Goal: Book appointment/travel/reservation

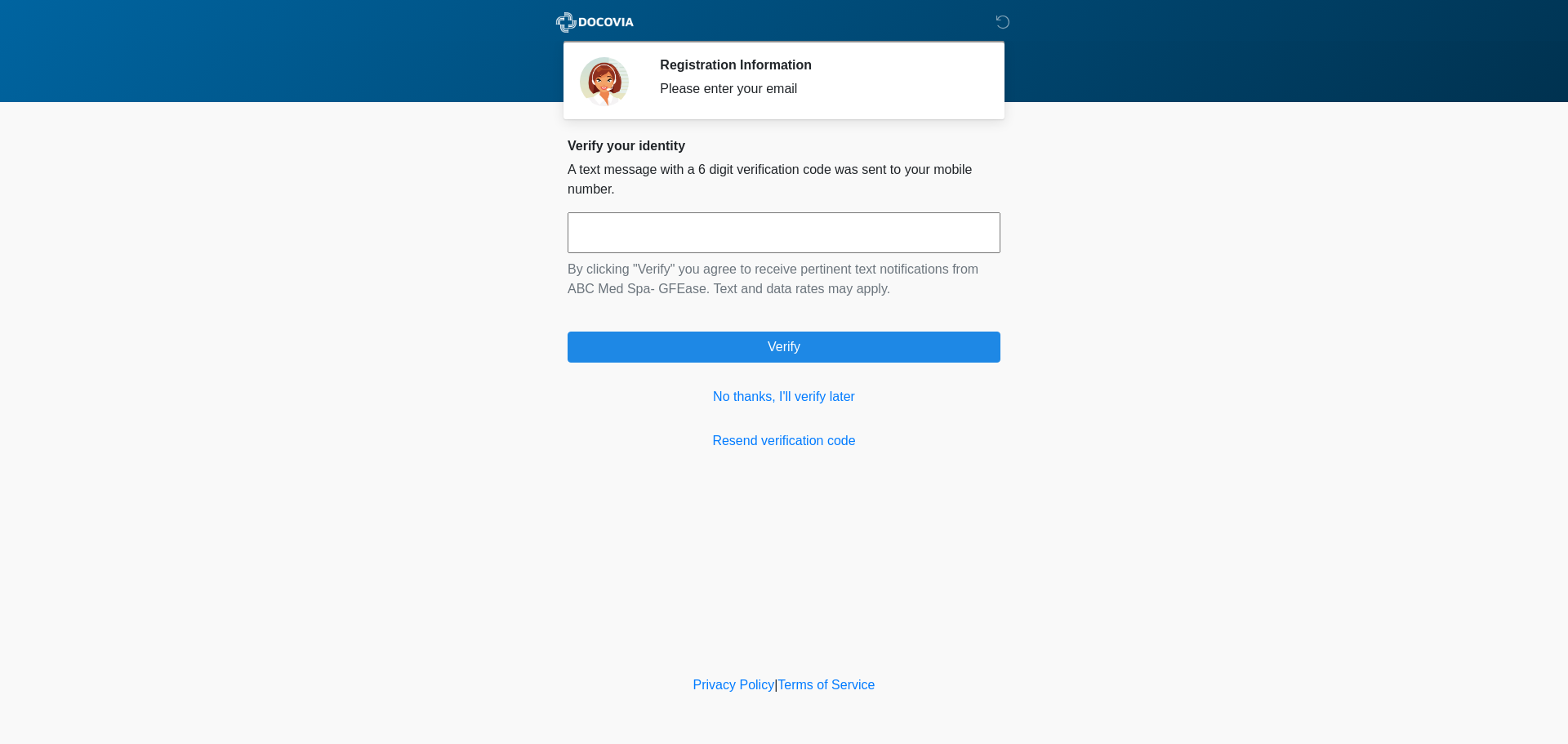
click at [809, 222] on input "text" at bounding box center [783, 232] width 433 height 41
type input "******"
click at [834, 393] on link "No thanks, I'll verify later" at bounding box center [783, 397] width 433 height 19
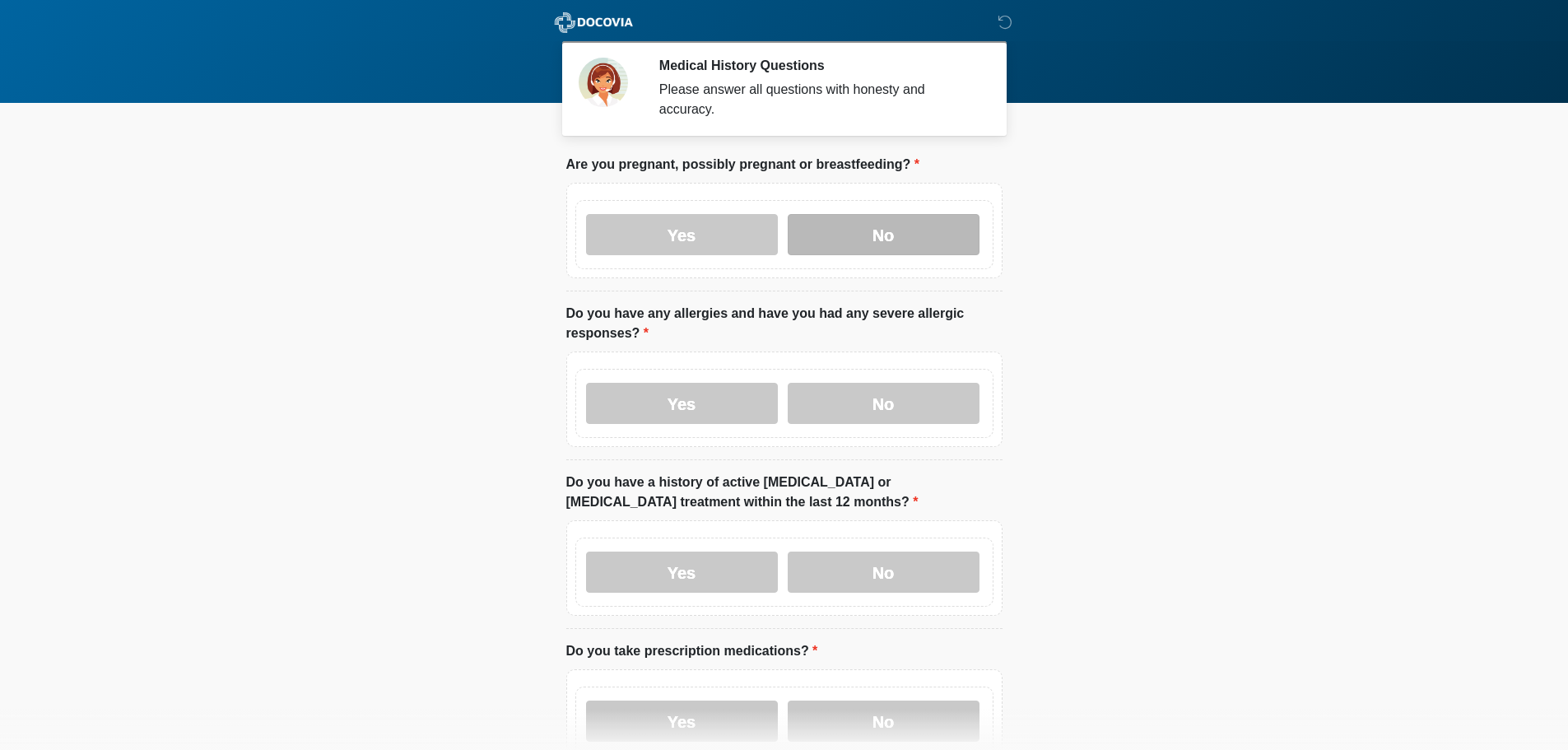
click at [872, 232] on label "No" at bounding box center [883, 234] width 192 height 41
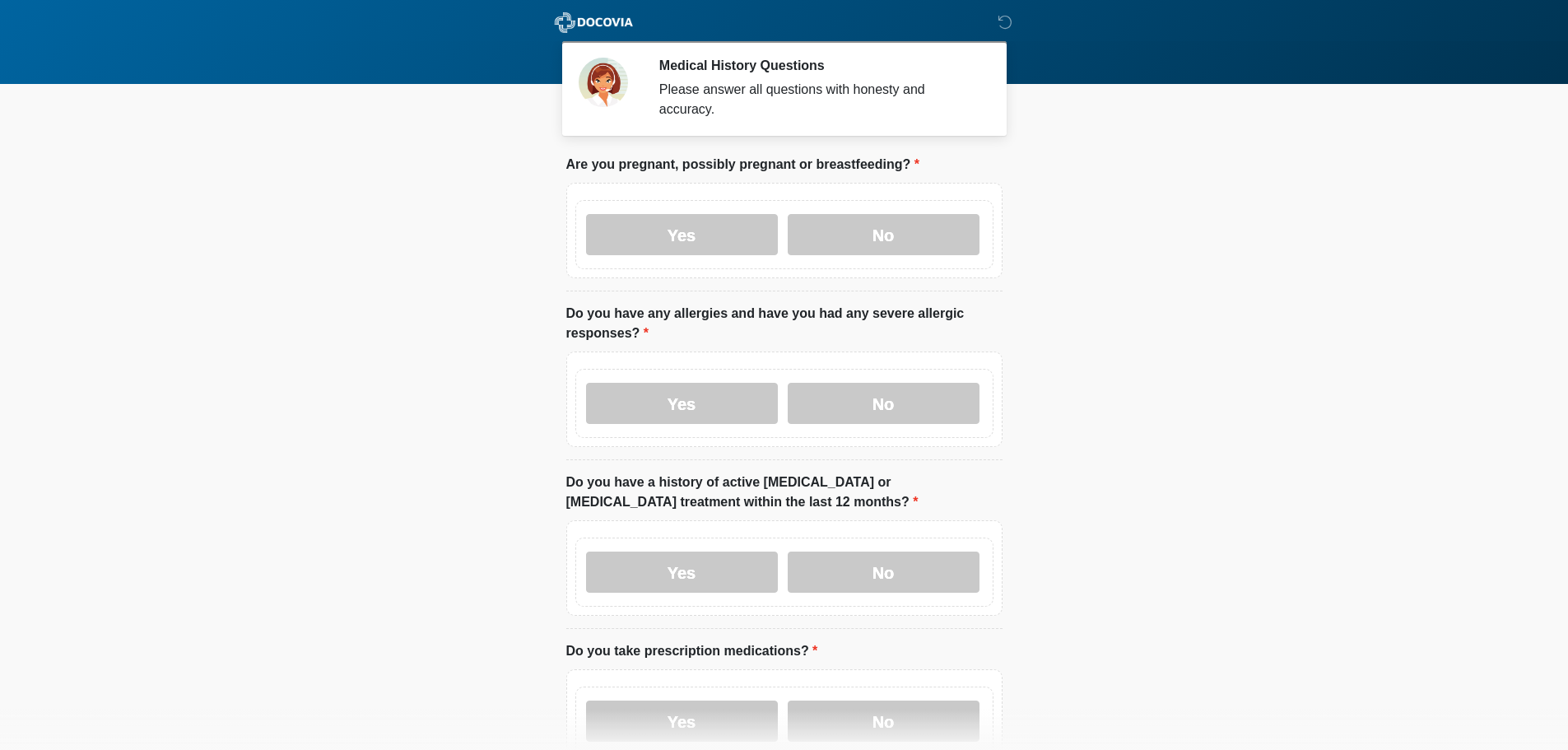
scroll to position [82, 0]
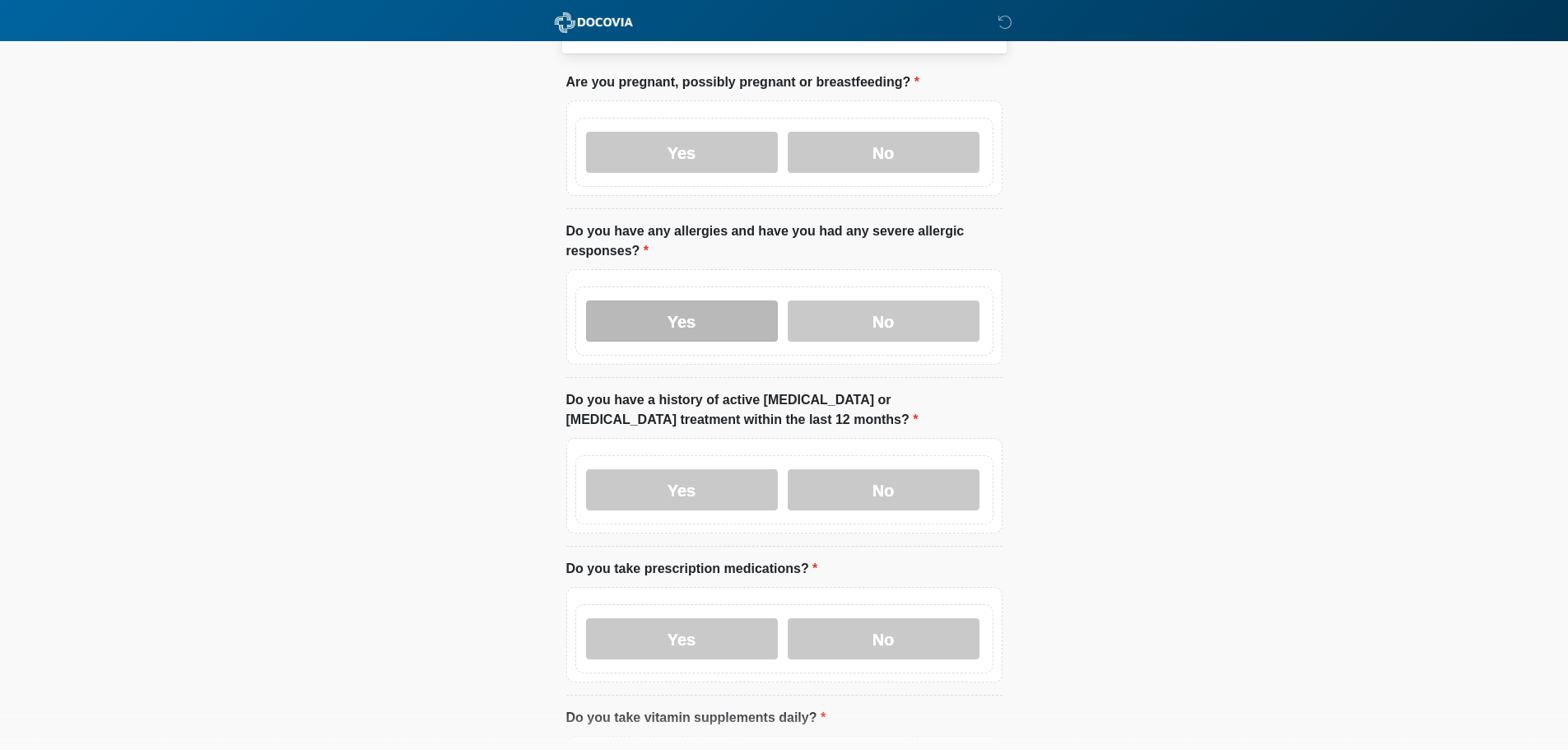
click at [656, 309] on label "Yes" at bounding box center [681, 321] width 192 height 41
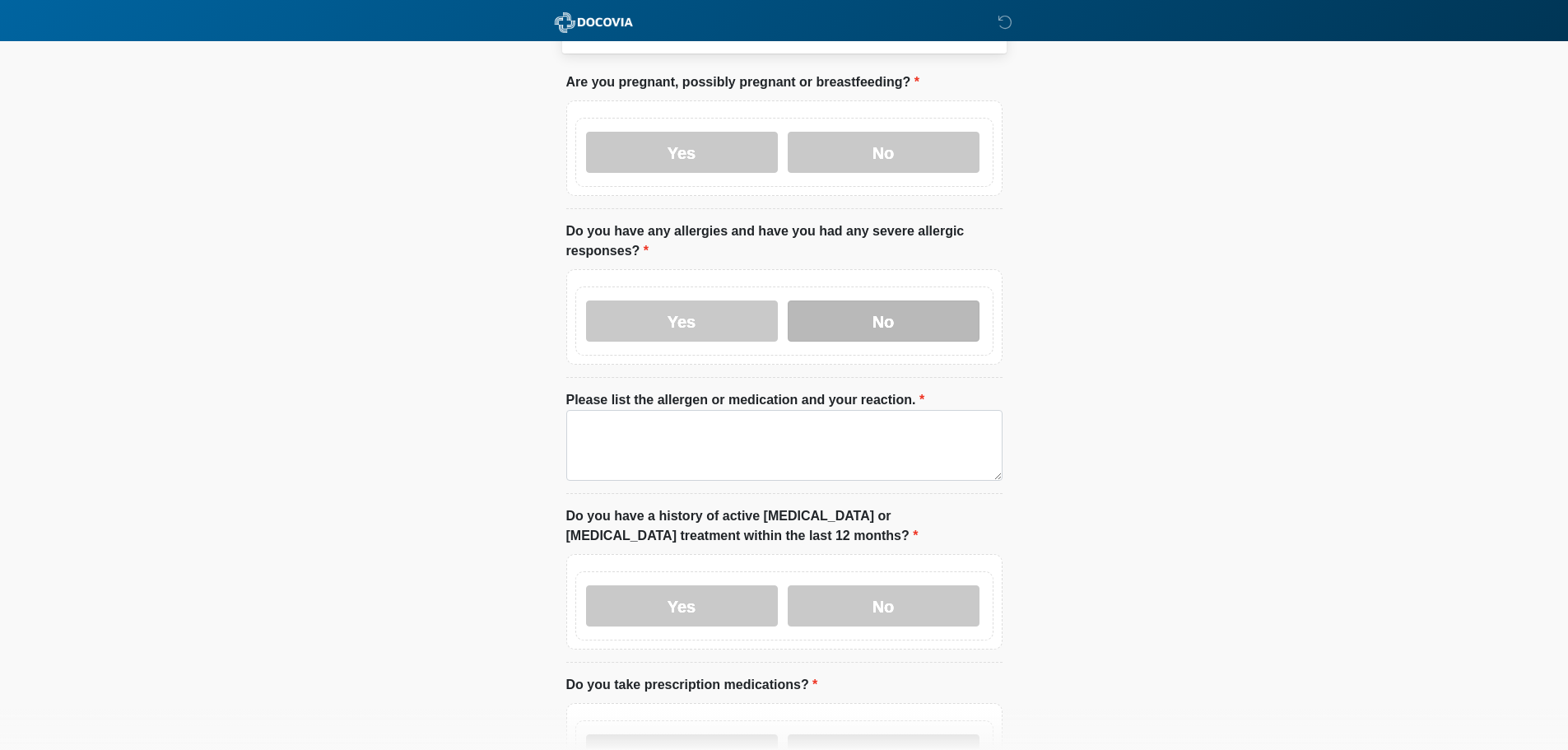
click at [859, 302] on label "No" at bounding box center [883, 321] width 192 height 41
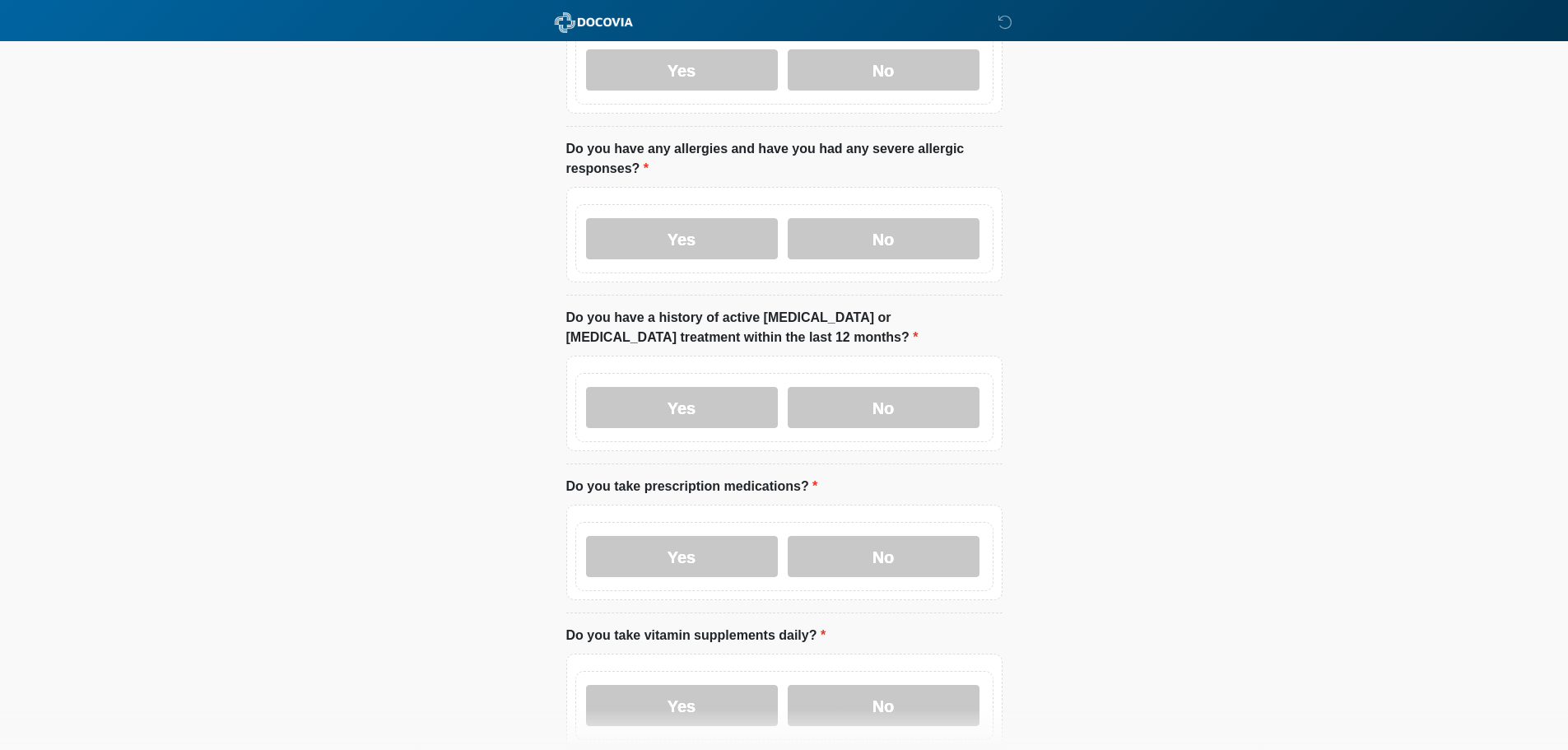
scroll to position [412, 0]
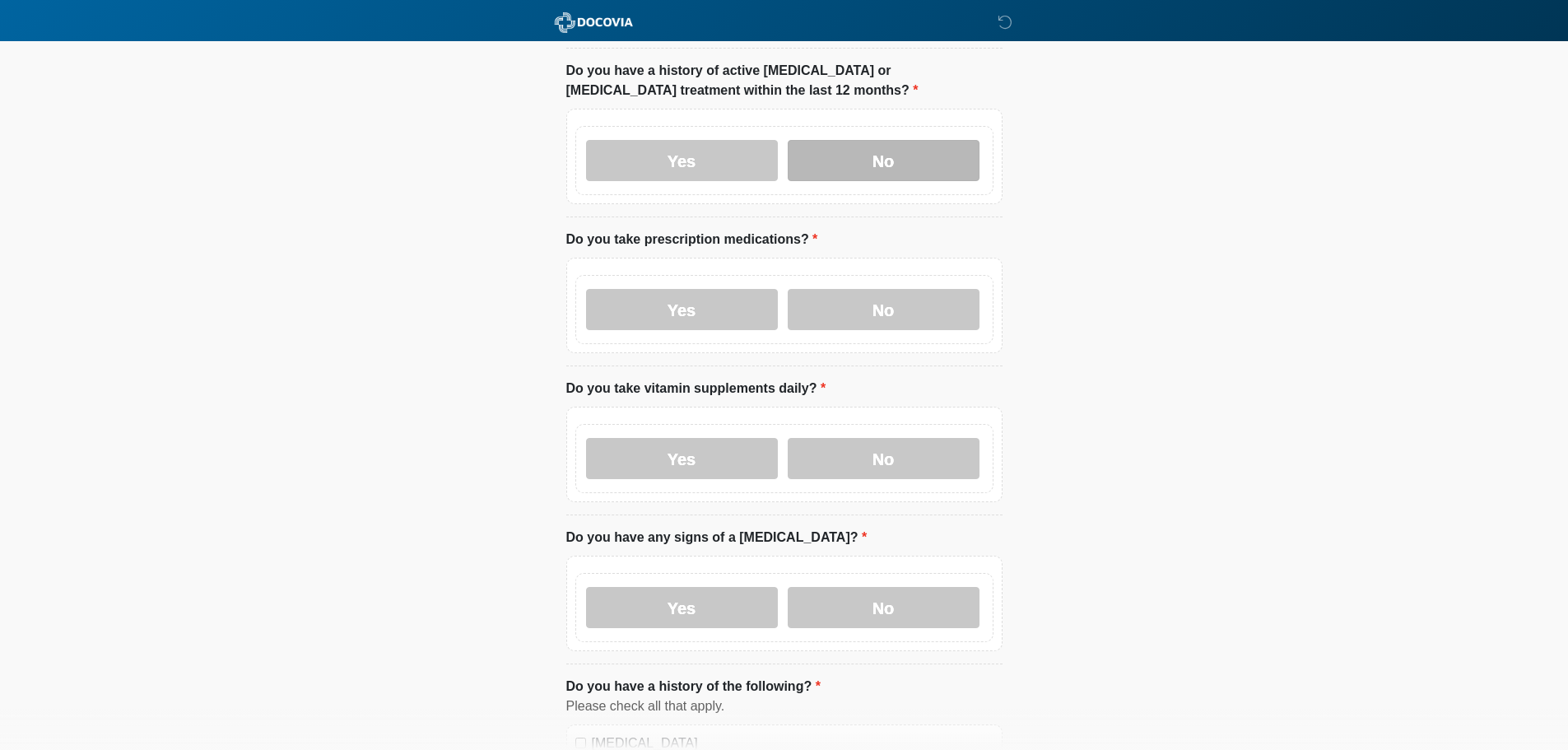
click at [886, 147] on label "No" at bounding box center [883, 160] width 192 height 41
click at [651, 292] on label "Yes" at bounding box center [681, 309] width 192 height 41
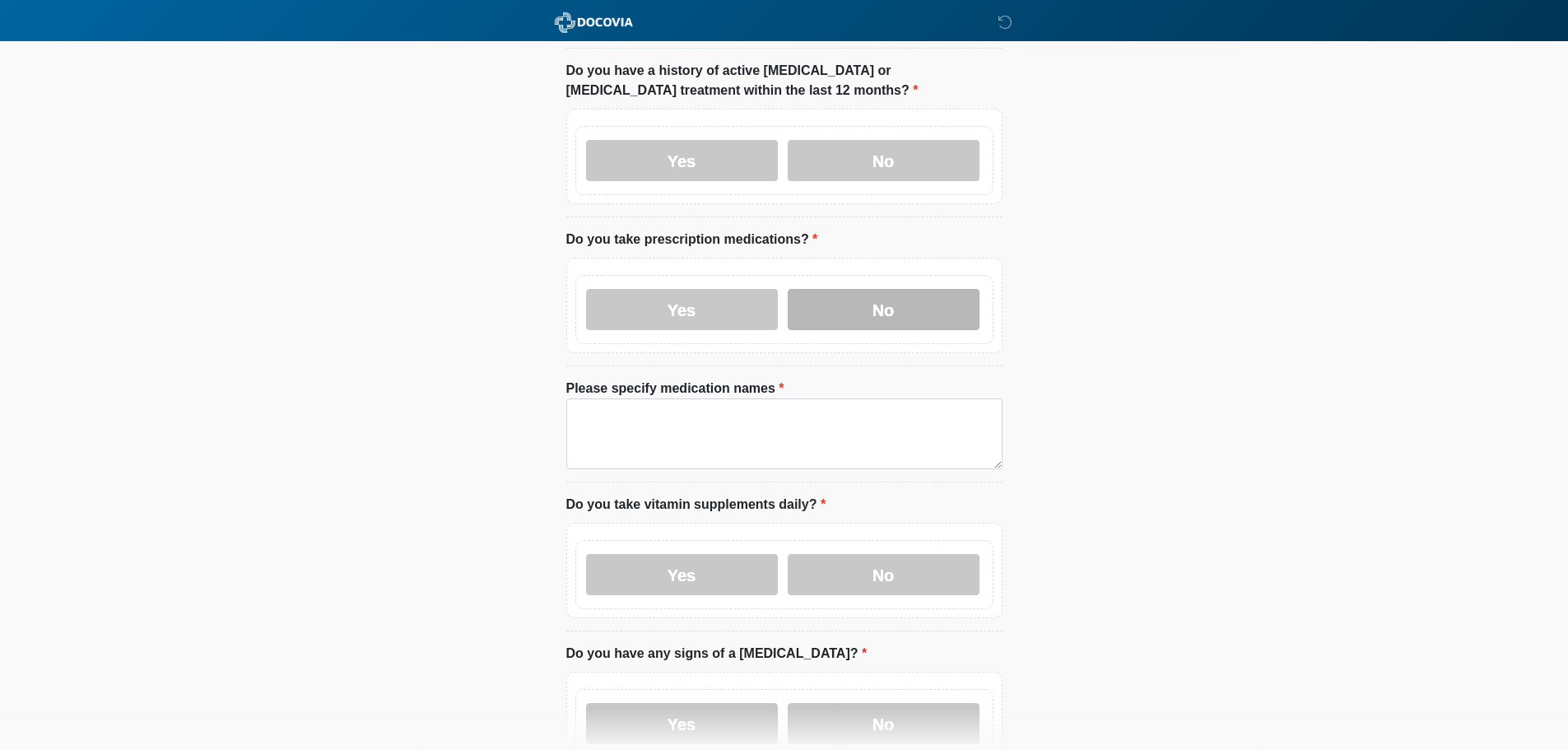
click at [877, 300] on label "No" at bounding box center [883, 309] width 192 height 41
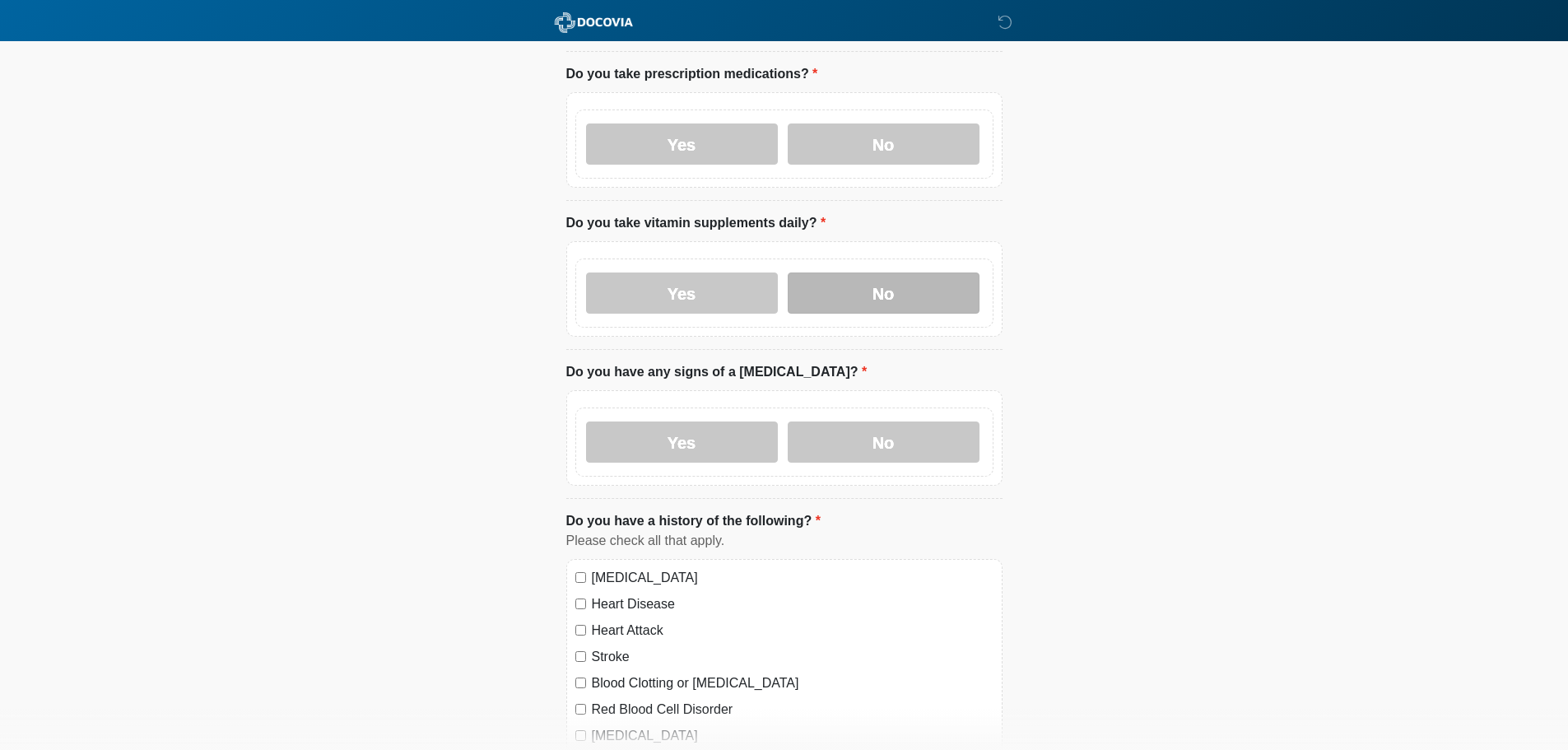
scroll to position [576, 0]
click at [862, 279] on label "No" at bounding box center [883, 293] width 192 height 41
click at [843, 425] on label "No" at bounding box center [883, 442] width 192 height 41
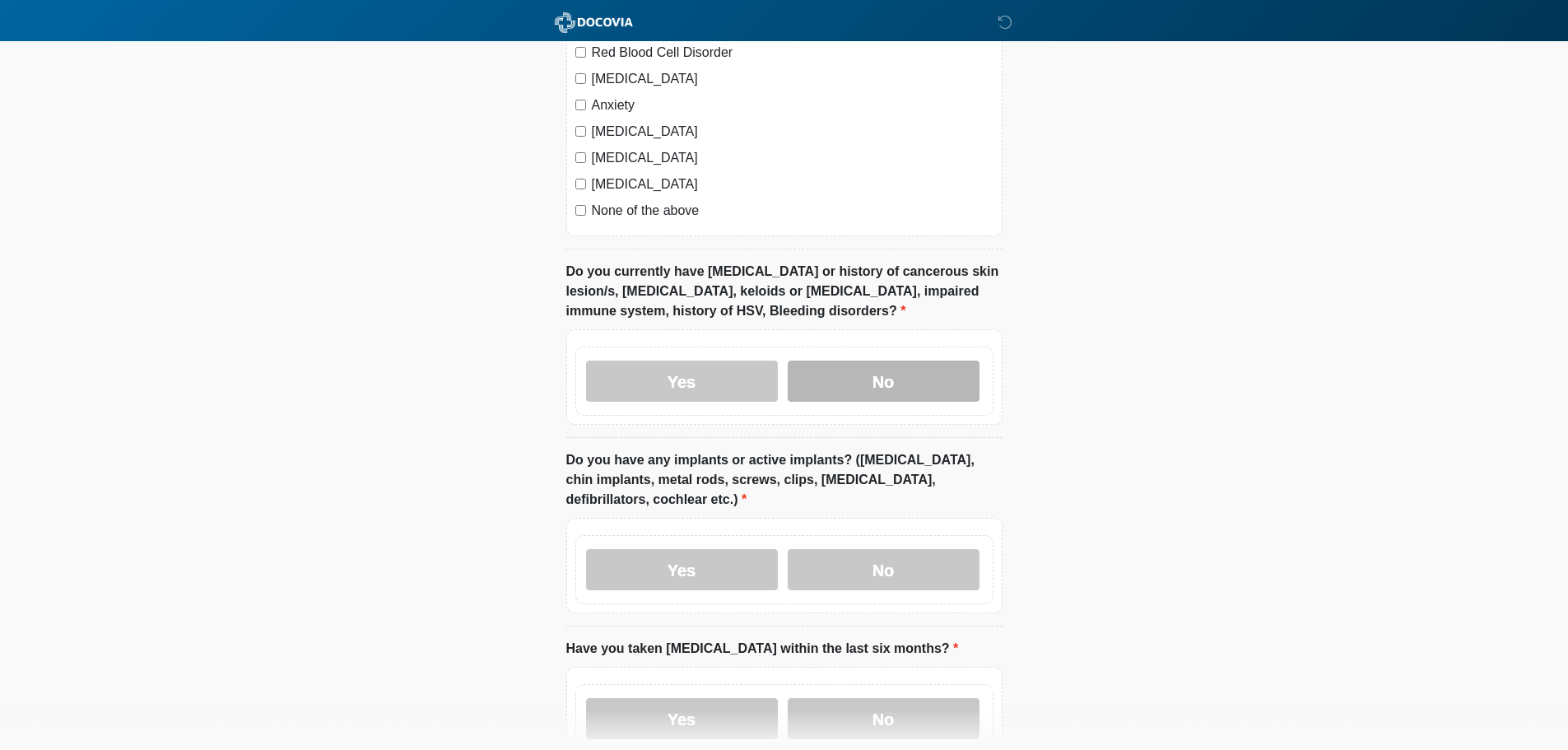
scroll to position [1235, 0]
drag, startPoint x: 896, startPoint y: 357, endPoint x: 896, endPoint y: 481, distance: 124.0
click at [898, 360] on label "No" at bounding box center [883, 380] width 192 height 41
click at [917, 561] on label "No" at bounding box center [883, 569] width 192 height 41
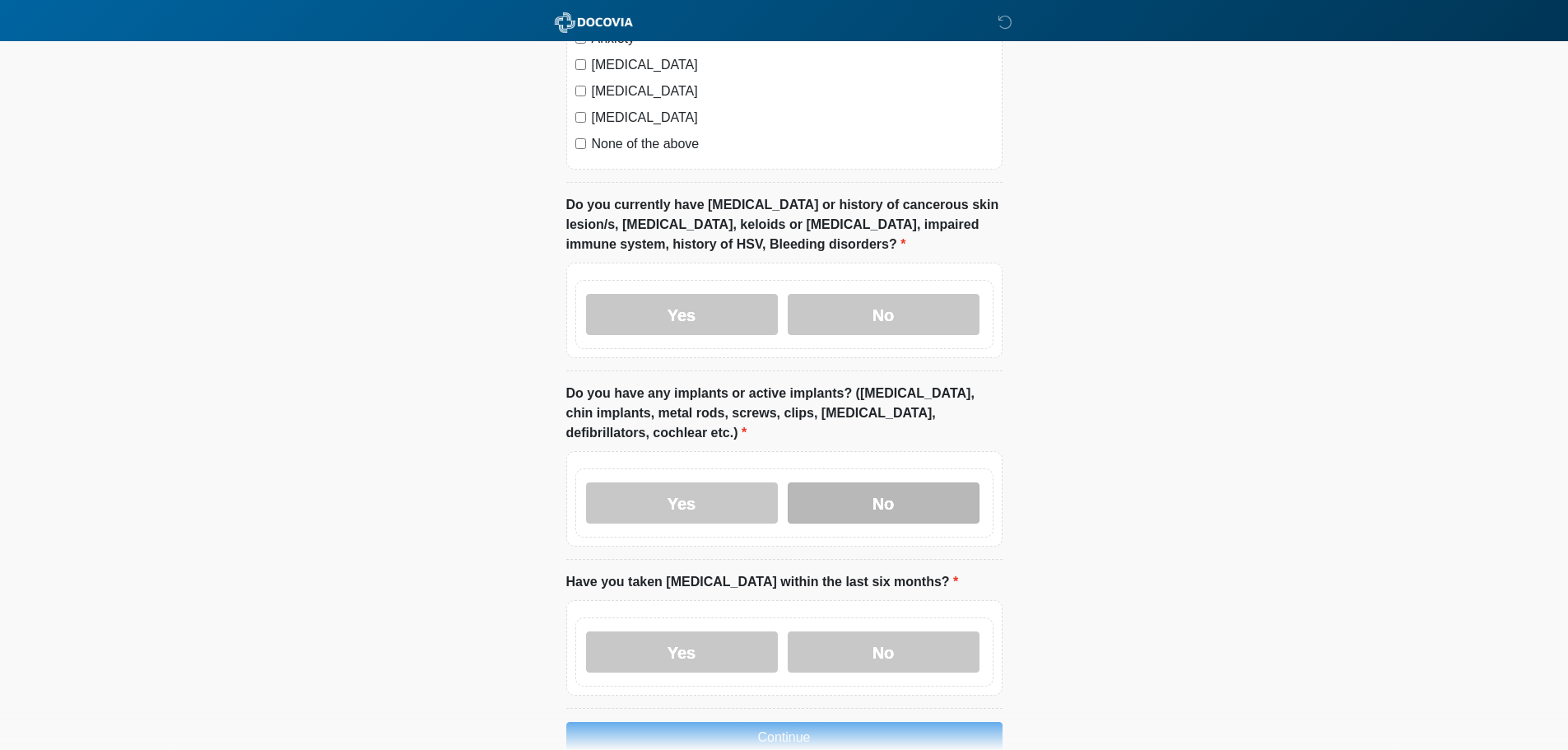
scroll to position [1378, 0]
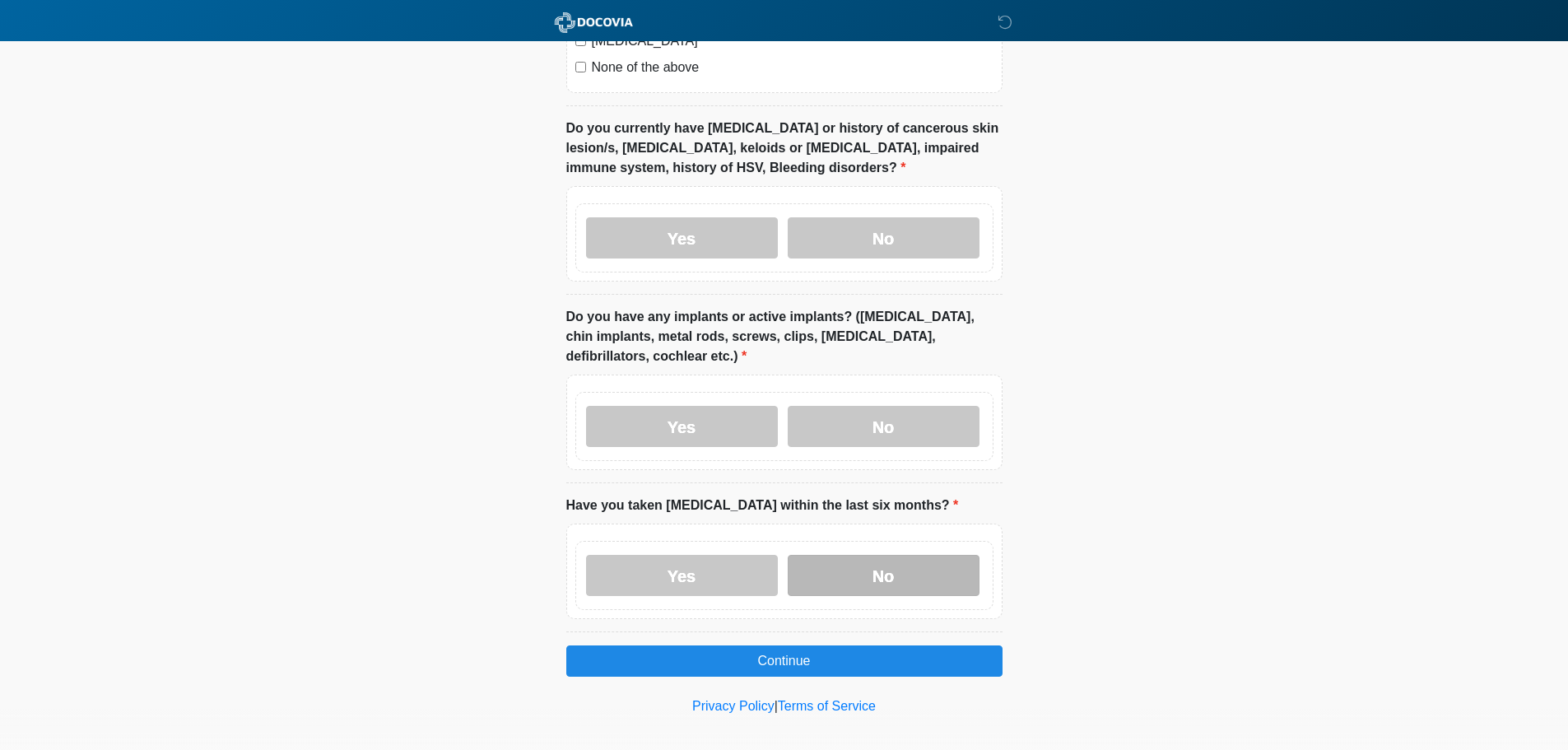
click at [915, 555] on label "No" at bounding box center [883, 576] width 192 height 41
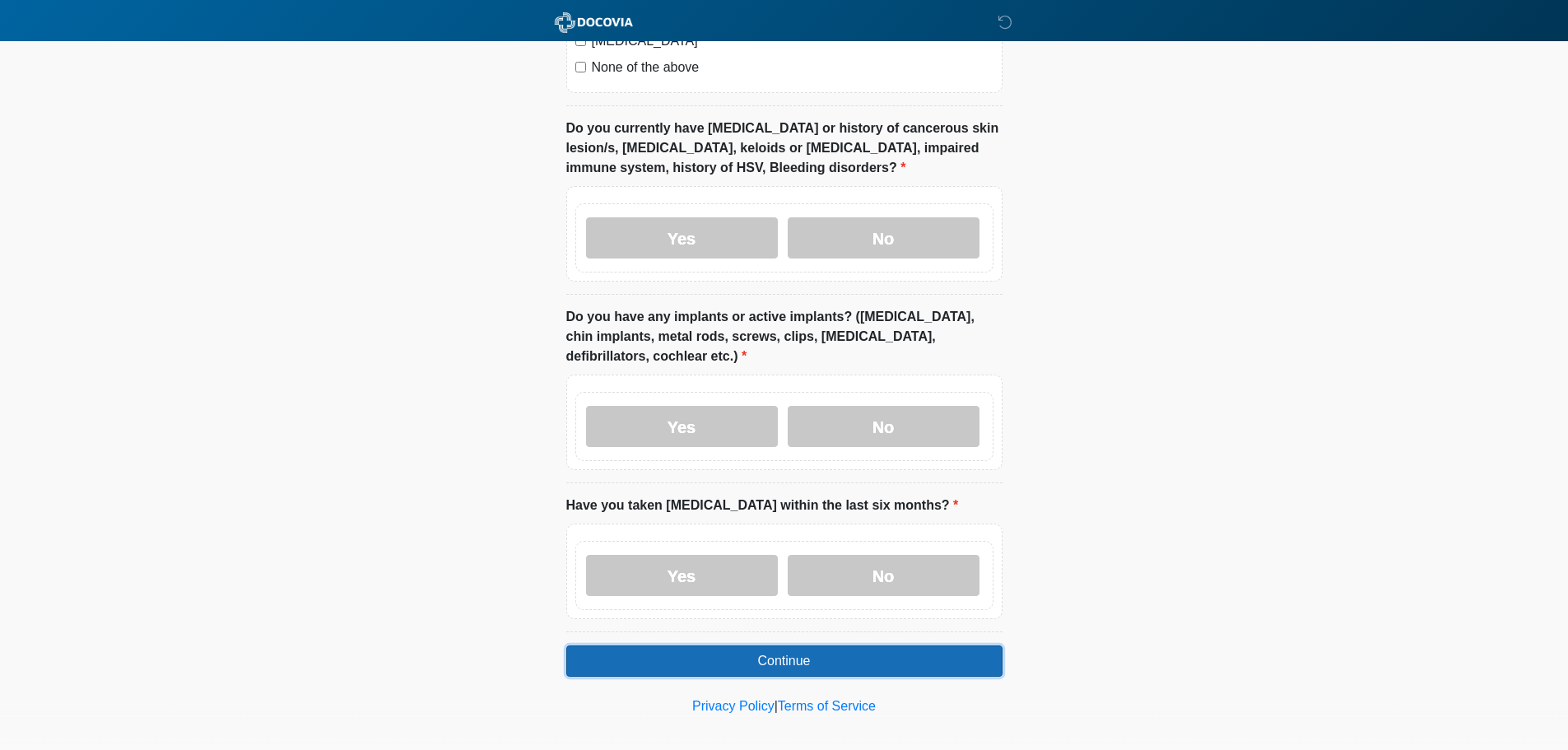
click at [775, 647] on button "Continue" at bounding box center [784, 660] width 437 height 31
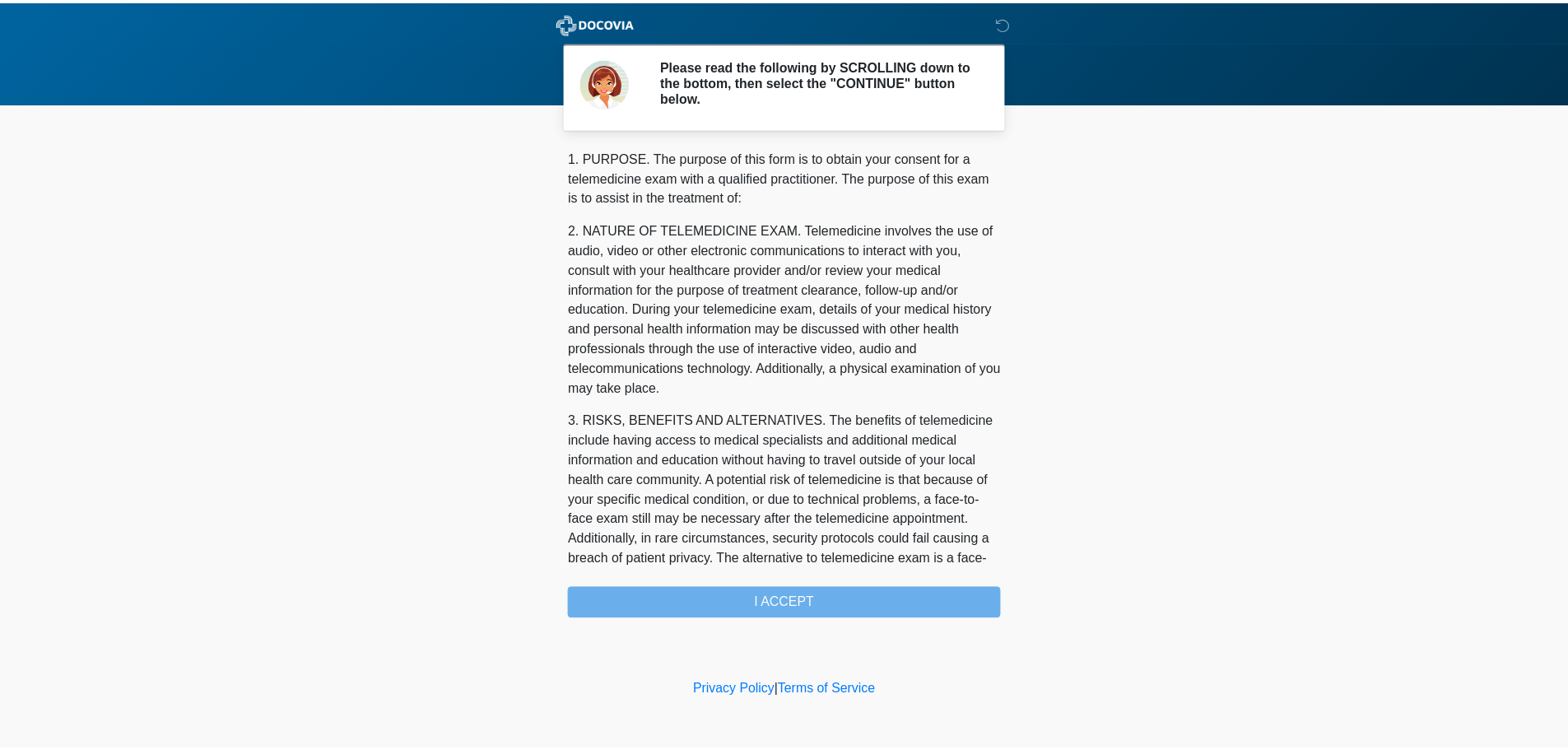
scroll to position [554, 0]
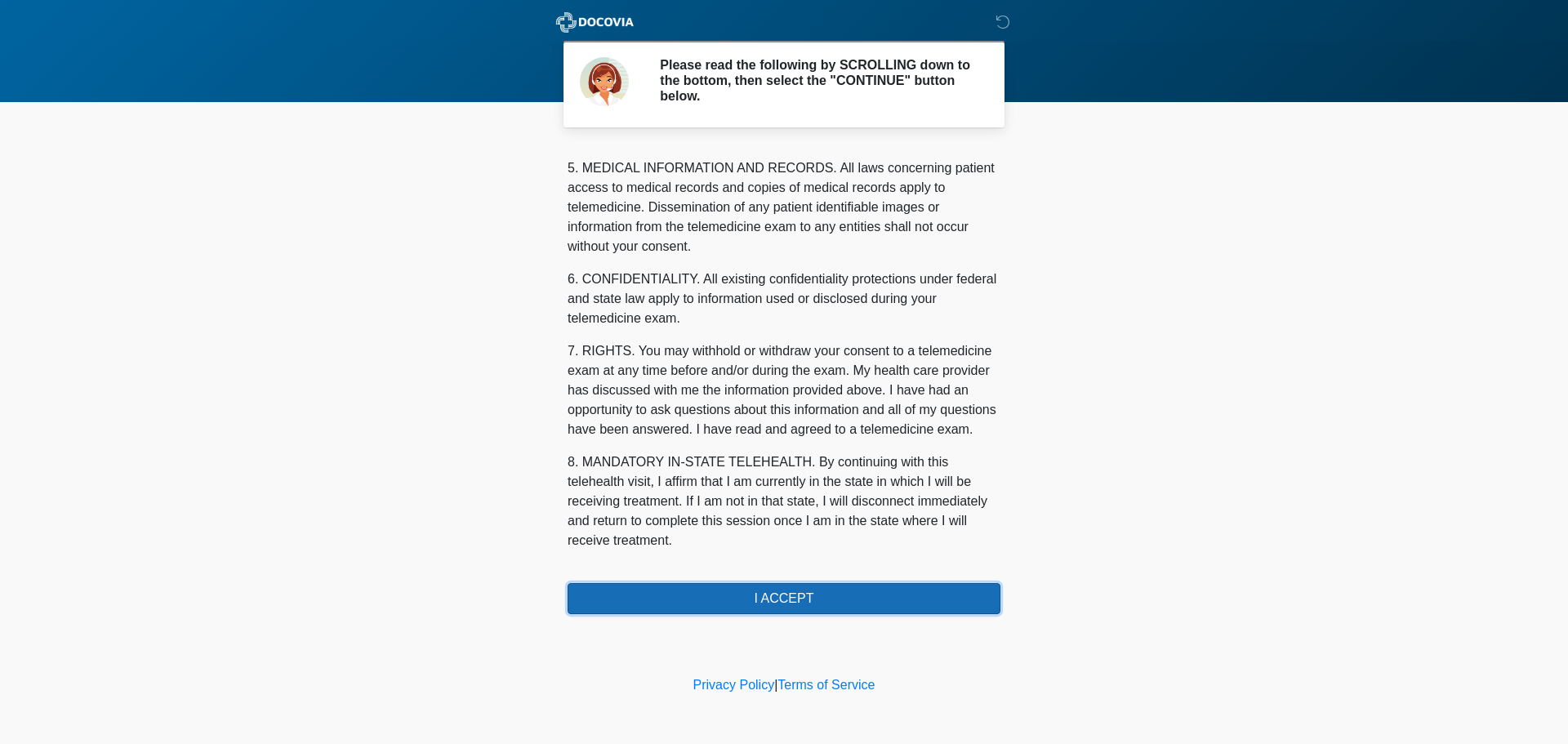
click at [779, 601] on button "I ACCEPT" at bounding box center [783, 599] width 433 height 31
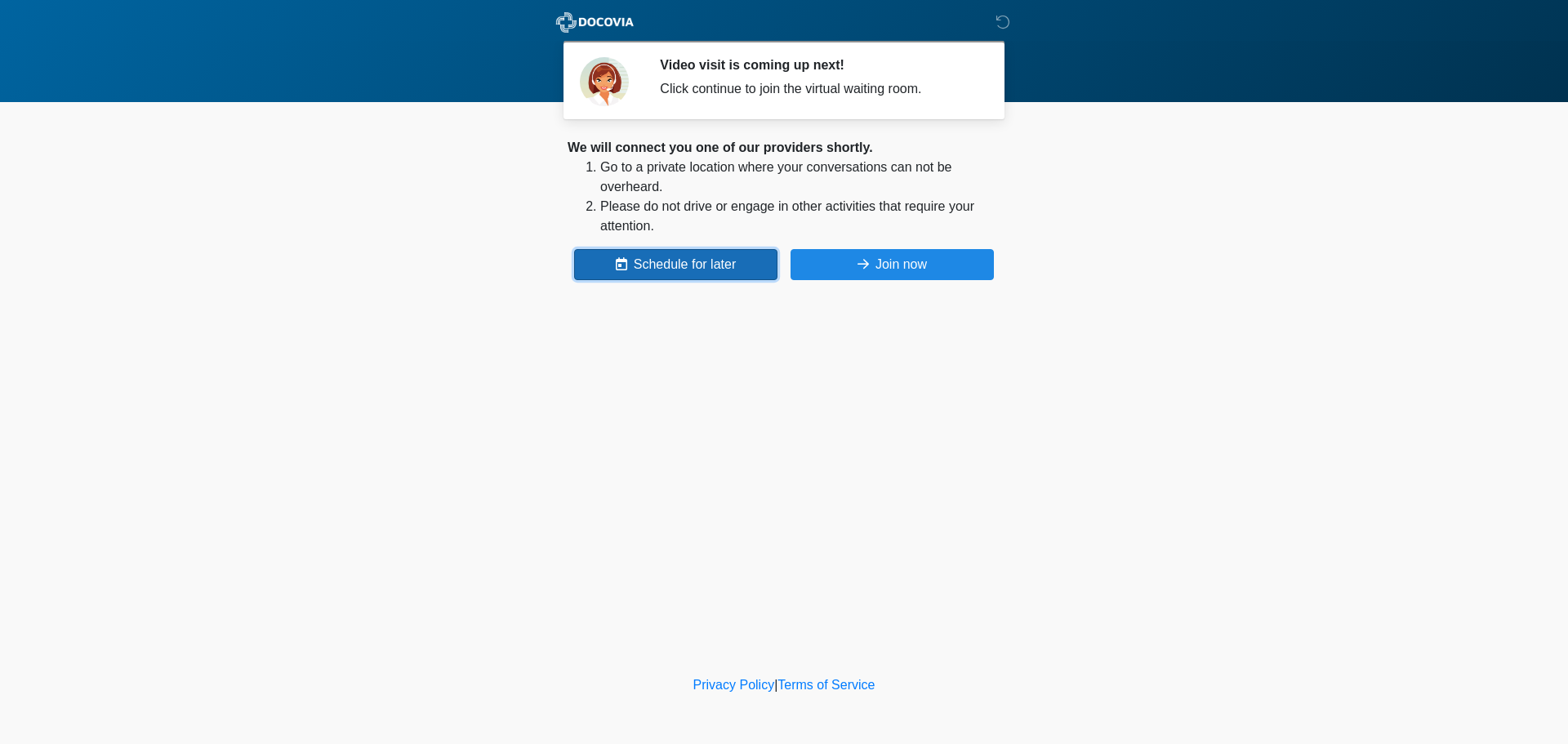
click at [621, 266] on icon at bounding box center [621, 264] width 11 height 13
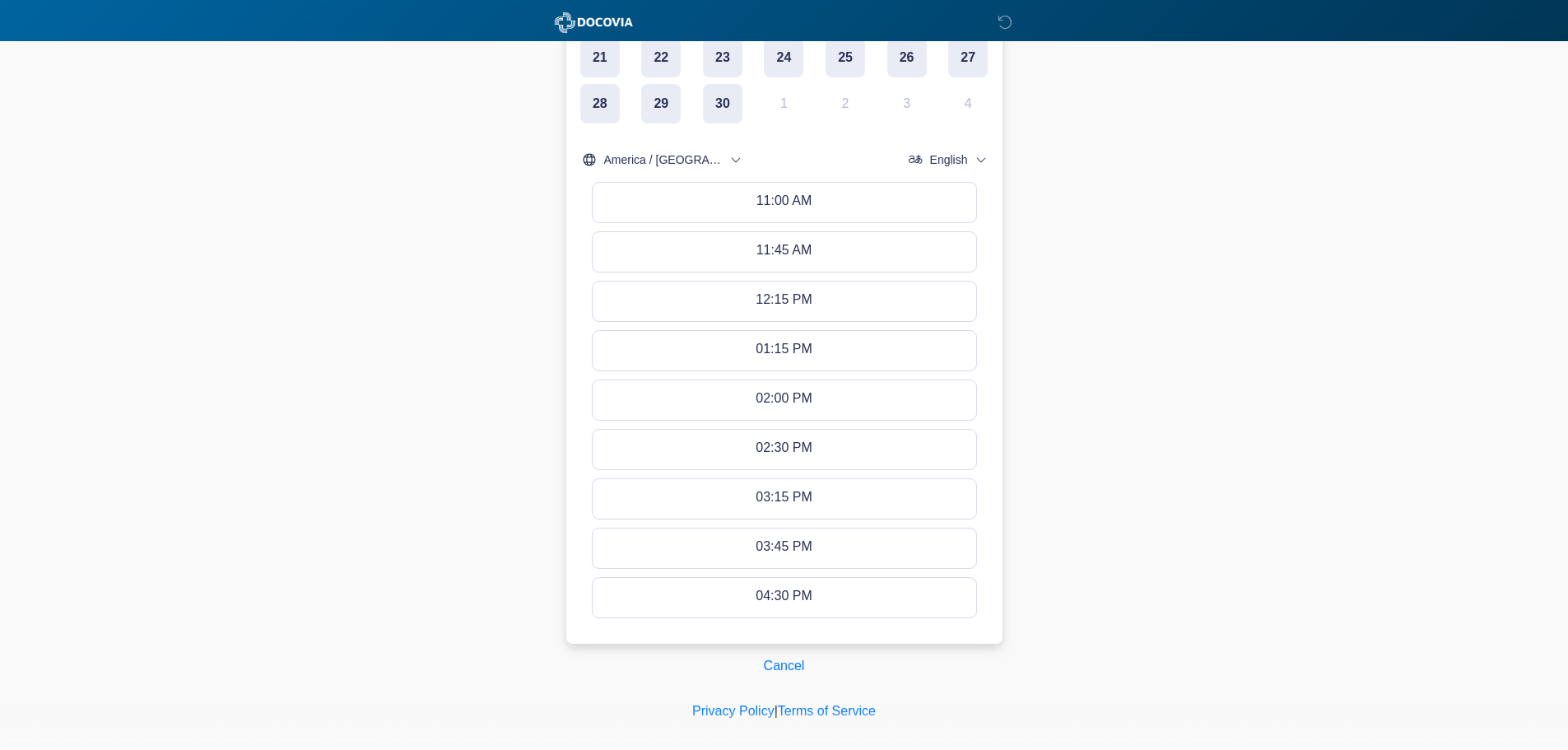
scroll to position [544, 0]
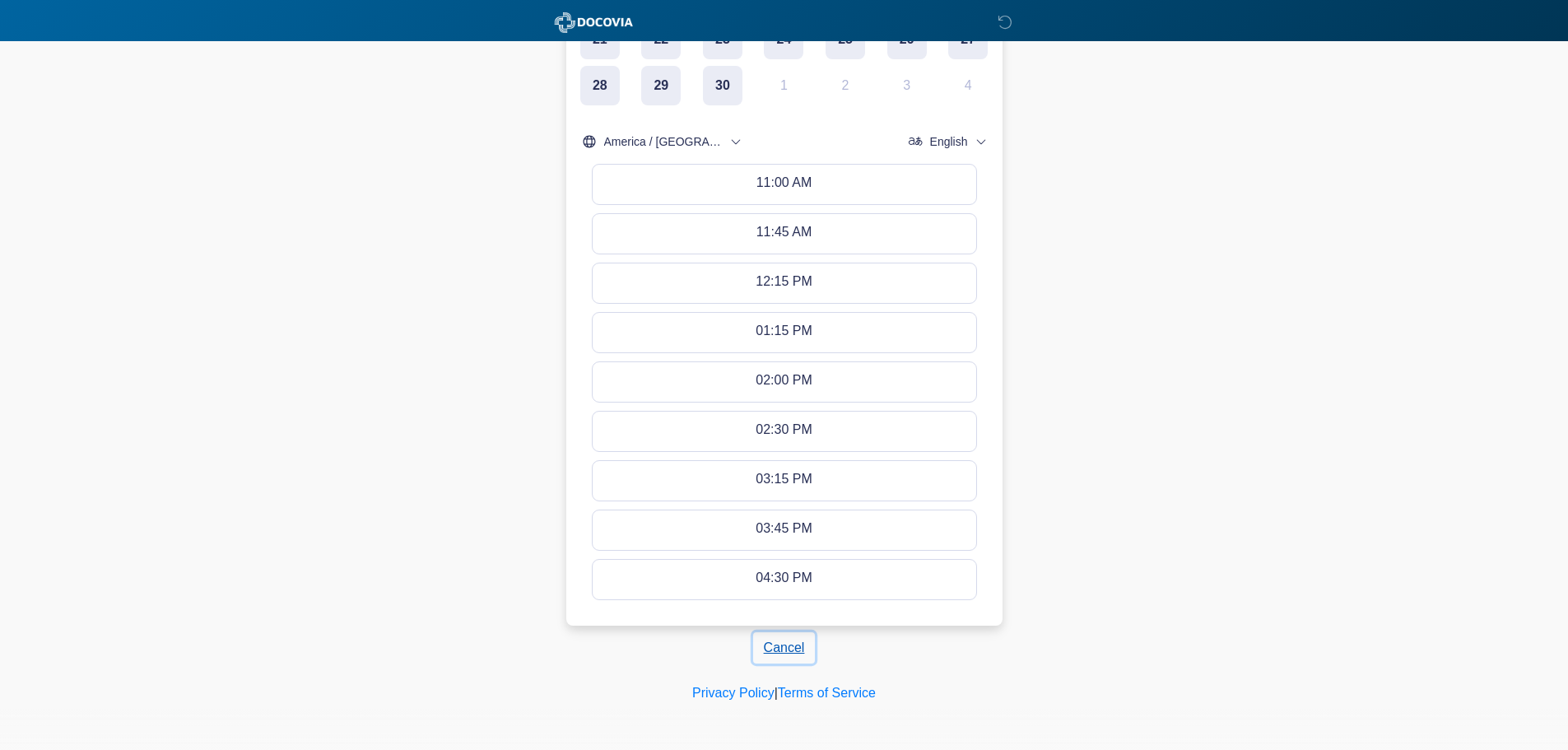
click at [791, 636] on button "Cancel" at bounding box center [784, 648] width 63 height 31
